Goal: Communication & Community: Answer question/provide support

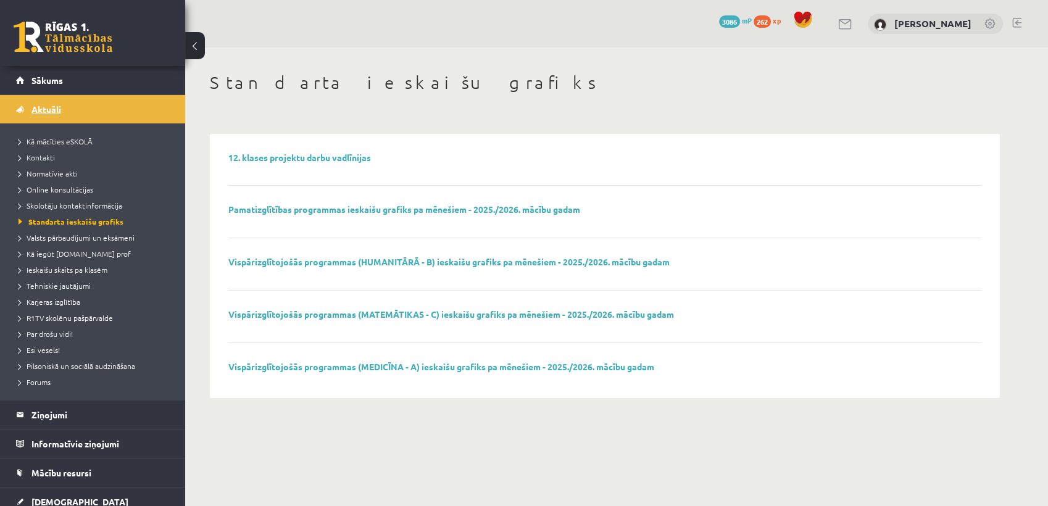
click at [54, 104] on span "Aktuāli" at bounding box center [46, 109] width 30 height 11
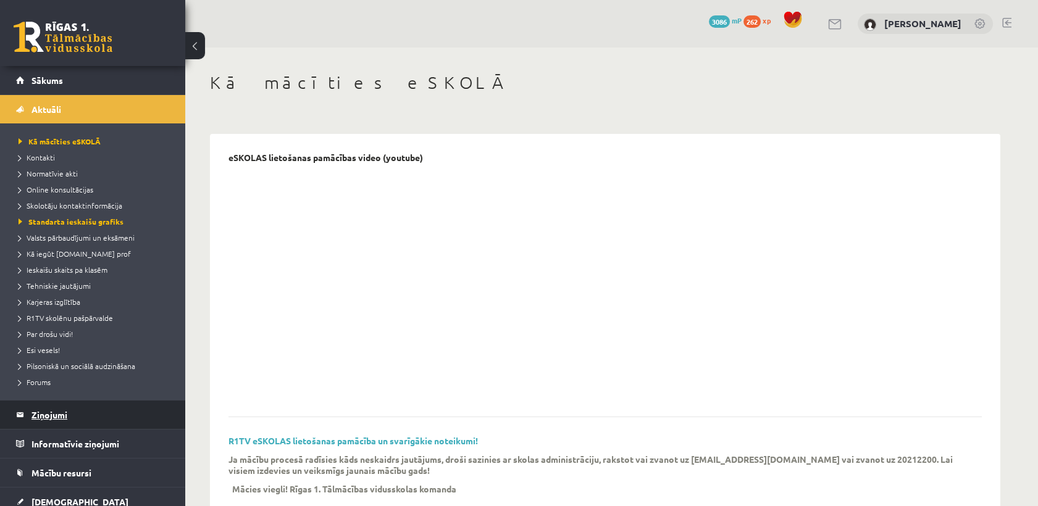
click at [62, 414] on legend "Ziņojumi 0" at bounding box center [100, 415] width 138 height 28
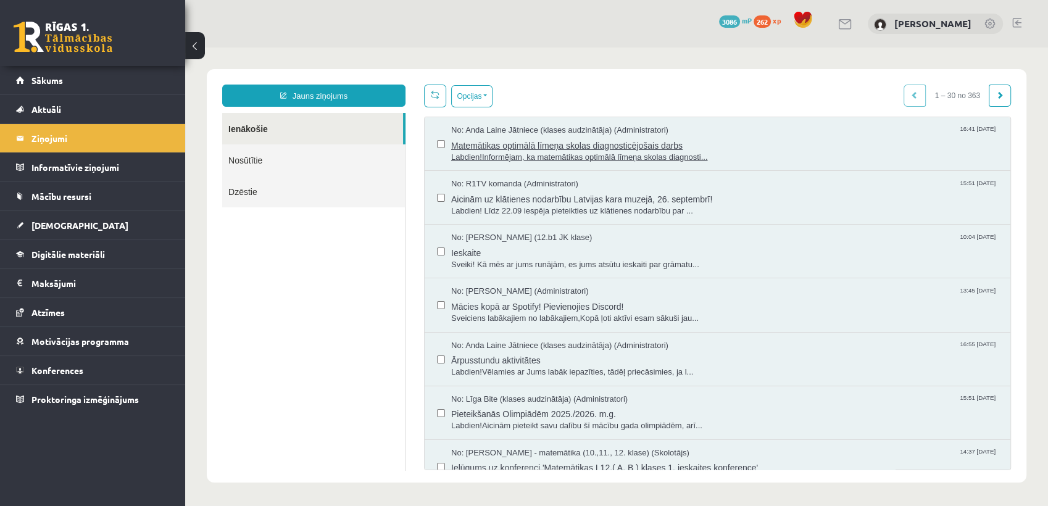
click at [492, 134] on span "No: Anda Laine Jātniece (klases audzinātāja) (Administratori)" at bounding box center [559, 131] width 217 height 12
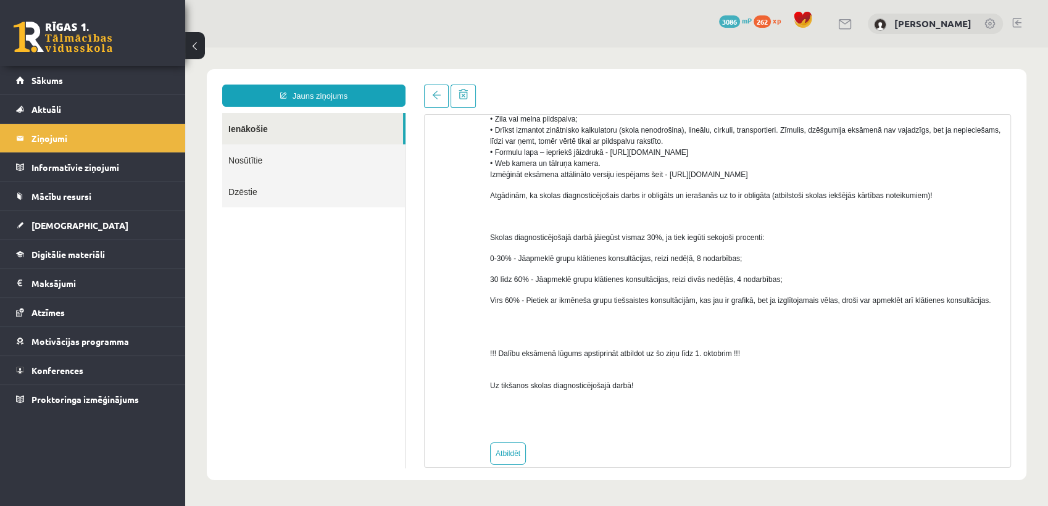
scroll to position [622, 0]
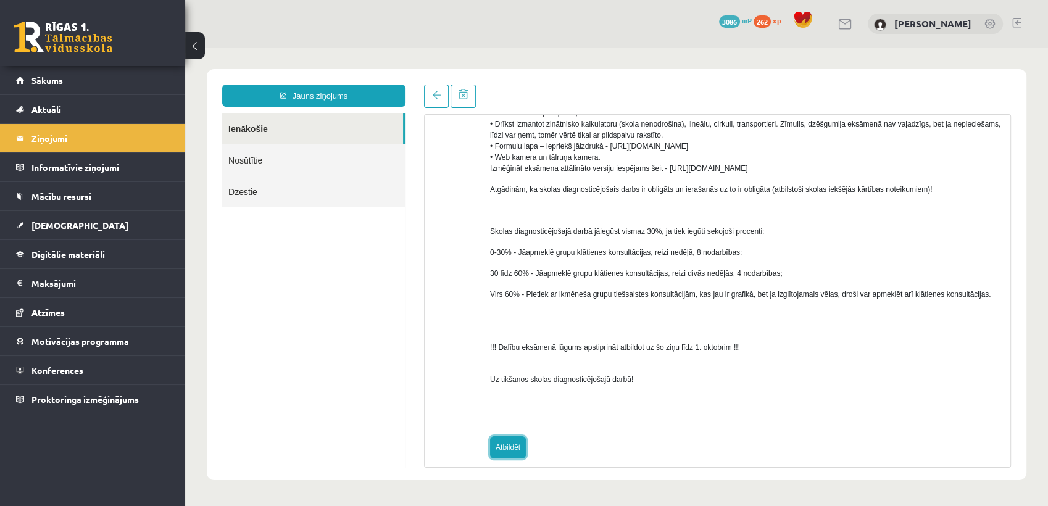
click at [516, 437] on link "Atbildēt" at bounding box center [508, 448] width 36 height 22
type input "**********"
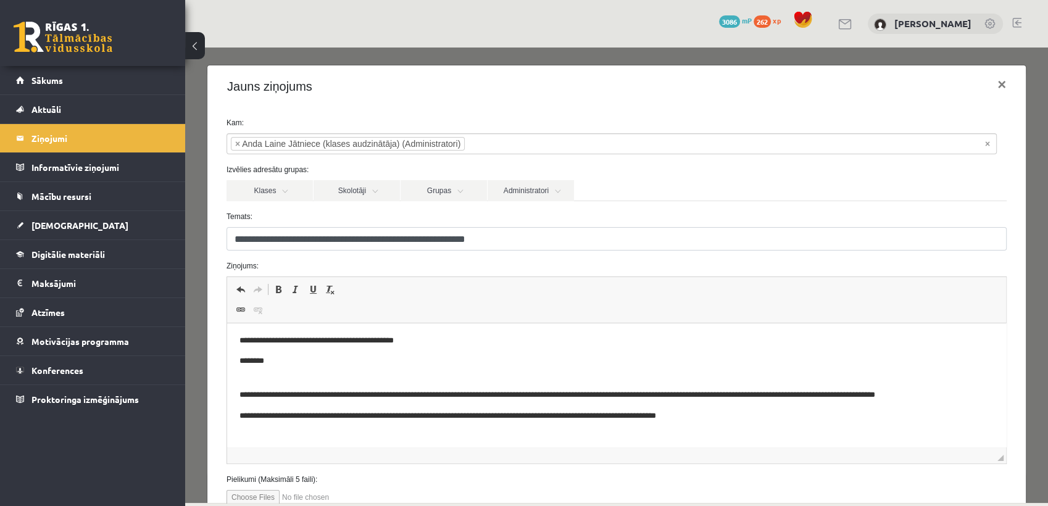
scroll to position [0, 0]
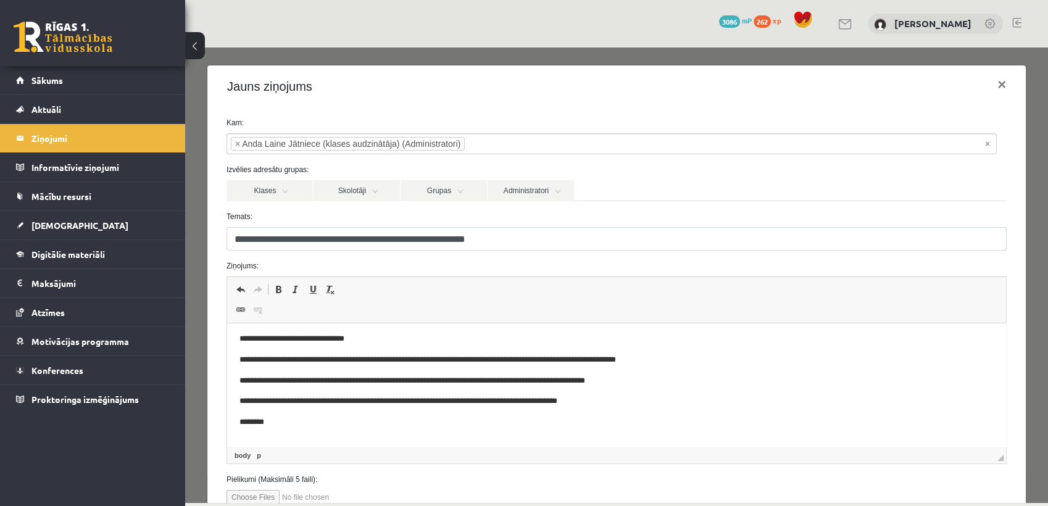
scroll to position [45, 0]
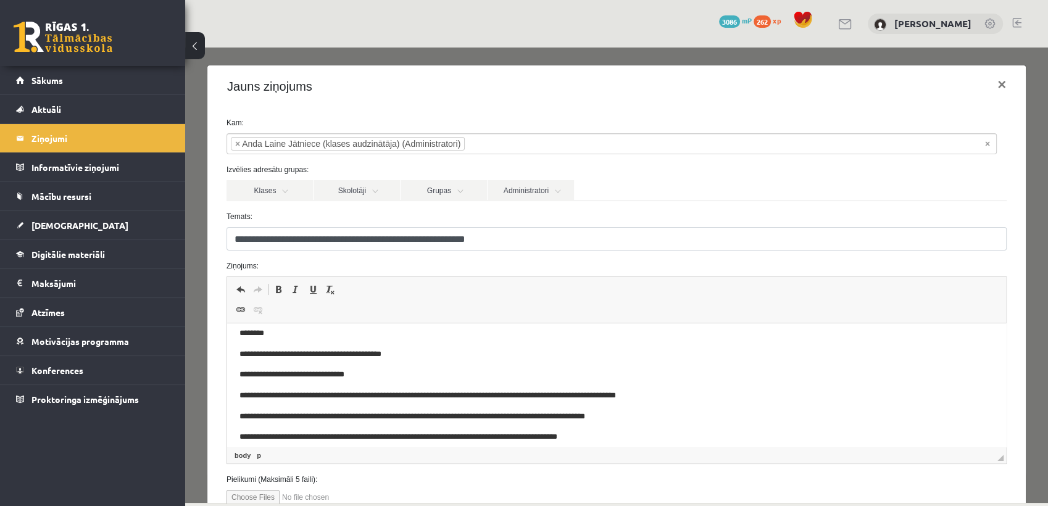
scroll to position [7, 0]
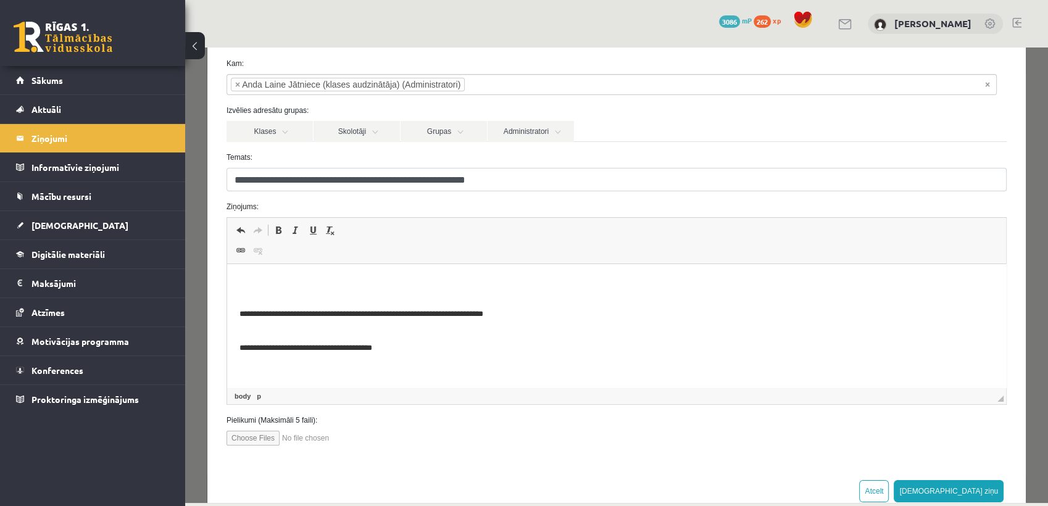
scroll to position [90, 0]
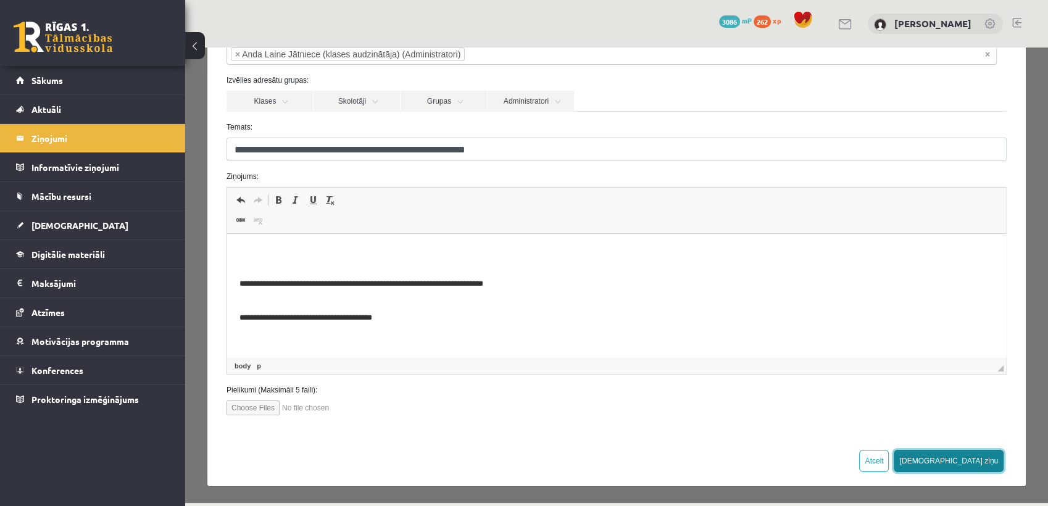
click at [980, 456] on button "[DEMOGRAPHIC_DATA] ziņu" at bounding box center [949, 461] width 110 height 22
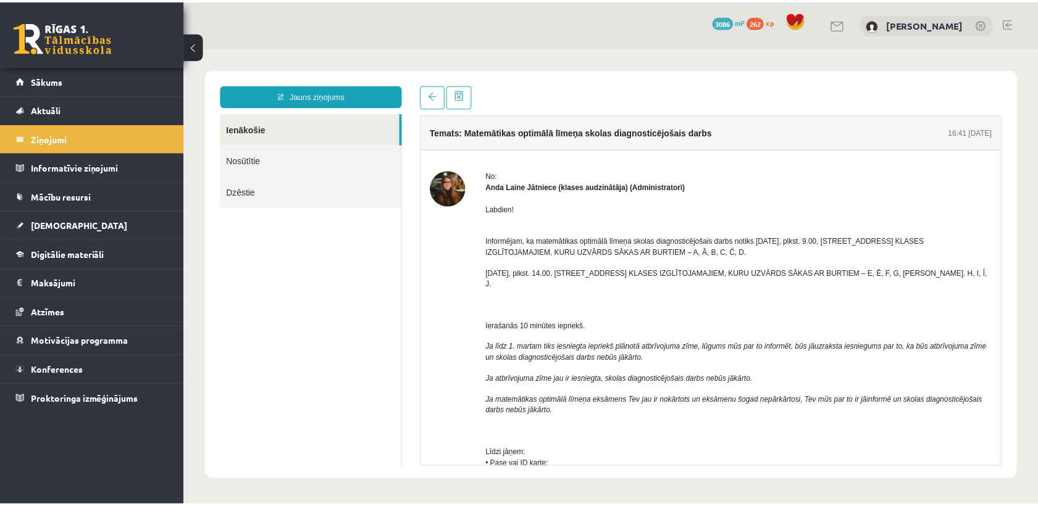
scroll to position [0, 0]
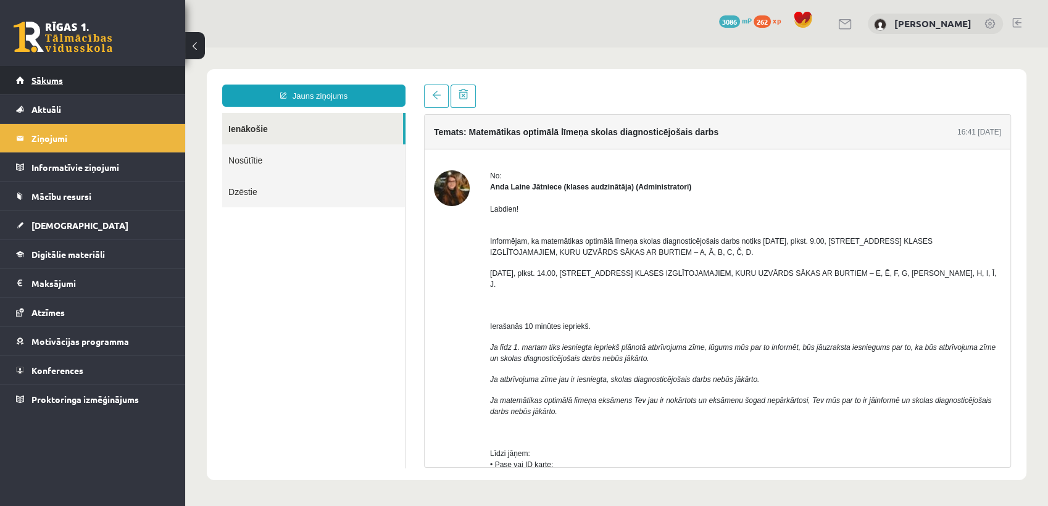
click at [32, 75] on span "Sākums" at bounding box center [46, 80] width 31 height 11
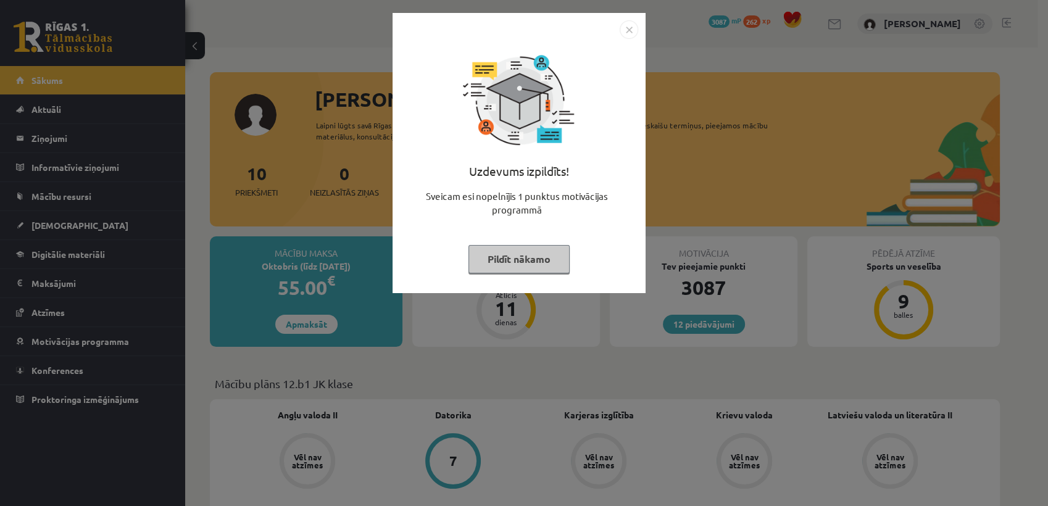
click at [489, 264] on button "Pildīt nākamo" at bounding box center [519, 259] width 101 height 28
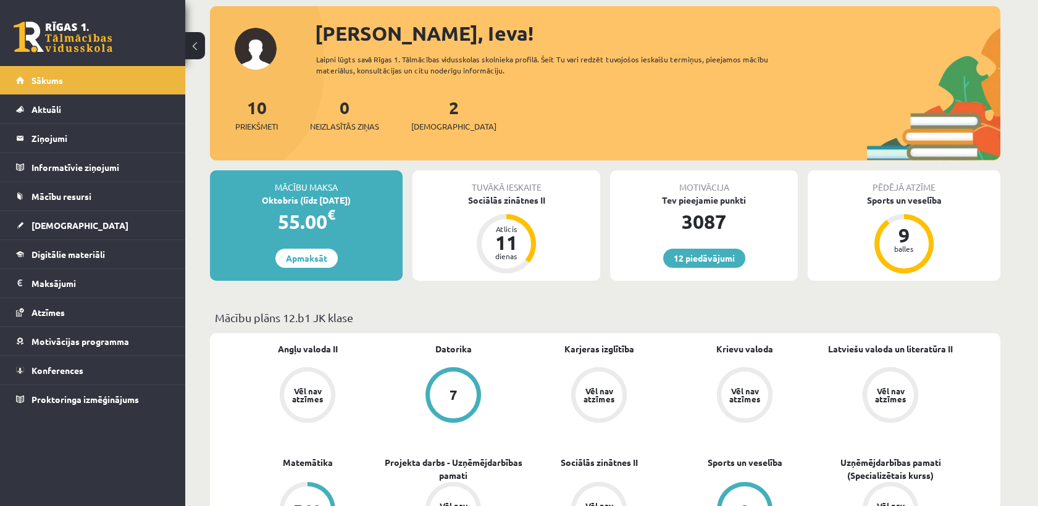
scroll to position [65, 0]
click at [54, 200] on link "Mācību resursi" at bounding box center [93, 196] width 154 height 28
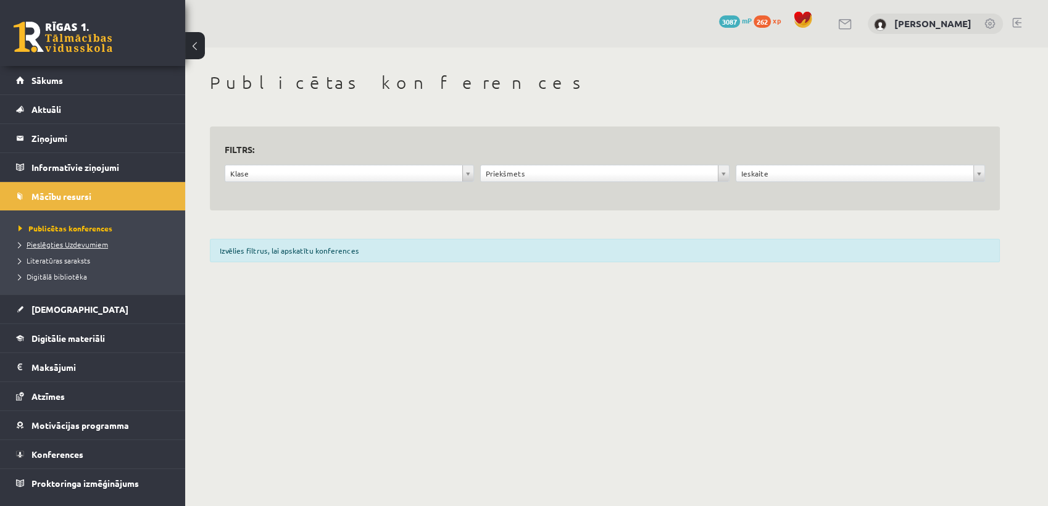
click at [51, 245] on span "Pieslēgties Uzdevumiem" at bounding box center [64, 245] width 90 height 10
